Goal: Task Accomplishment & Management: Complete application form

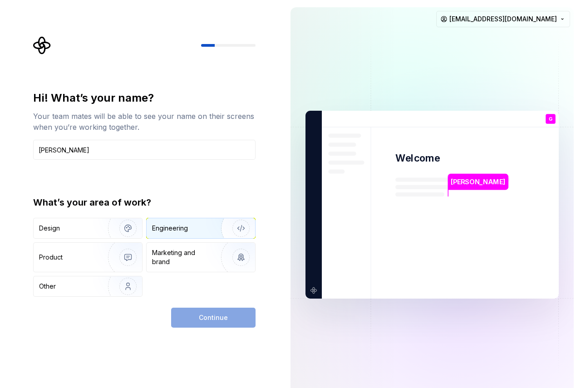
type input "Gnaneshwar Gaddam"
click at [178, 233] on div "Engineering" at bounding box center [201, 228] width 108 height 20
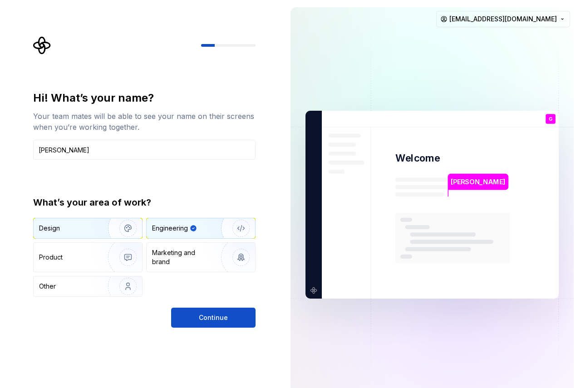
click at [79, 227] on div "Design" at bounding box center [67, 228] width 57 height 9
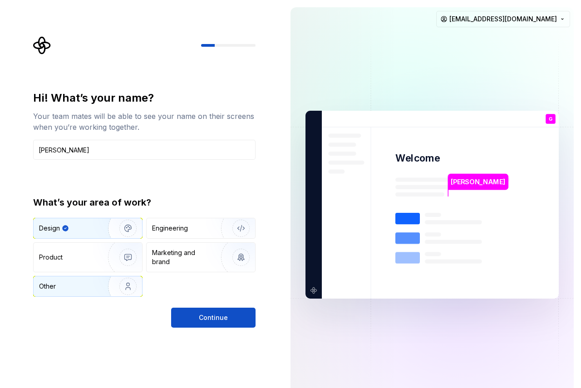
click at [79, 294] on div "Other" at bounding box center [88, 286] width 108 height 20
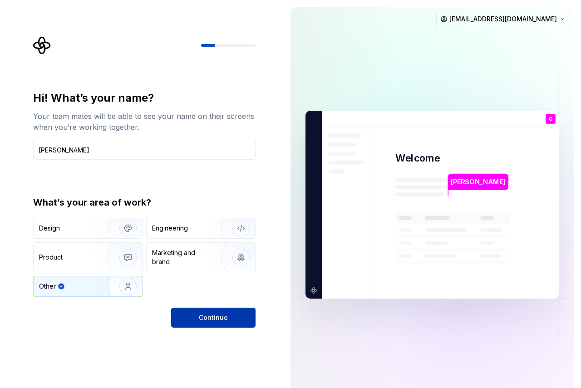
click at [213, 312] on button "Continue" at bounding box center [213, 318] width 84 height 20
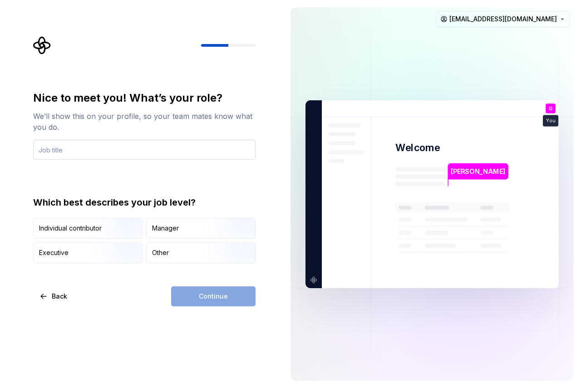
click at [74, 154] on input "text" at bounding box center [144, 150] width 222 height 20
click at [164, 252] on div "Other" at bounding box center [160, 252] width 17 height 9
click at [202, 300] on div "Continue" at bounding box center [213, 296] width 84 height 20
click at [68, 151] on input "text" at bounding box center [144, 150] width 222 height 20
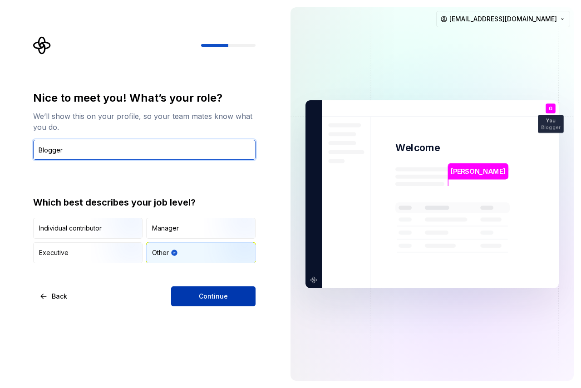
type input "Blogger"
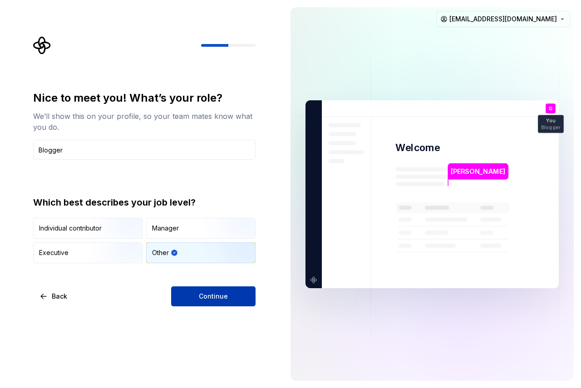
click at [181, 291] on button "Continue" at bounding box center [213, 296] width 84 height 20
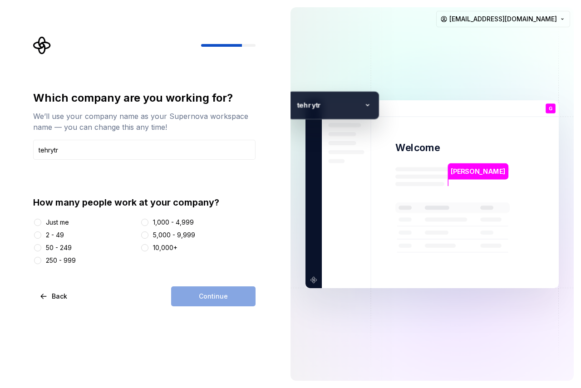
type input "tehrytr"
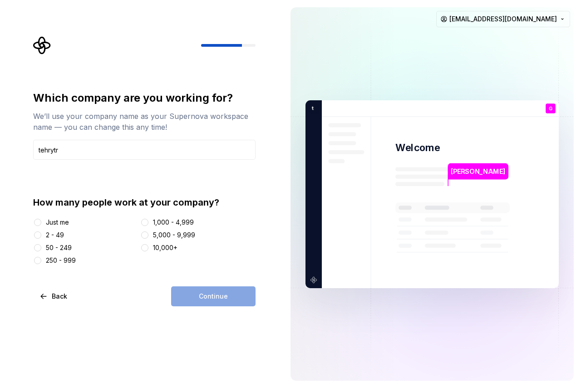
click at [44, 222] on div "Just me" at bounding box center [84, 222] width 103 height 9
click at [42, 221] on div "Just me" at bounding box center [84, 222] width 103 height 9
click at [38, 221] on button "Just me" at bounding box center [37, 222] width 7 height 7
click at [205, 306] on button "Continue" at bounding box center [213, 296] width 84 height 20
